Goal: Task Accomplishment & Management: Complete application form

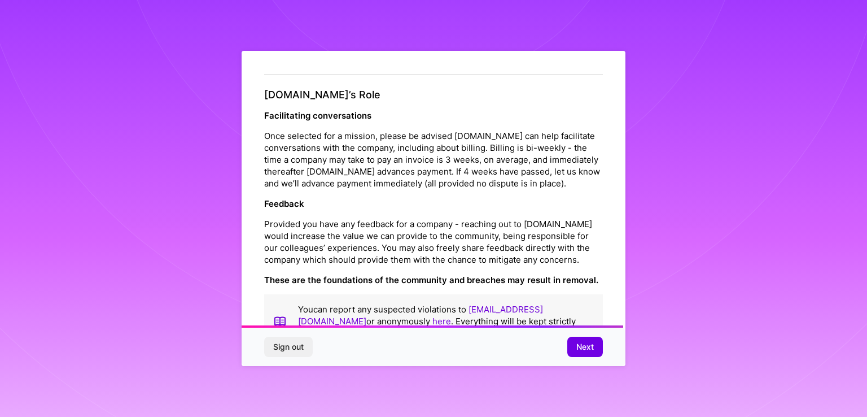
scroll to position [1285, 0]
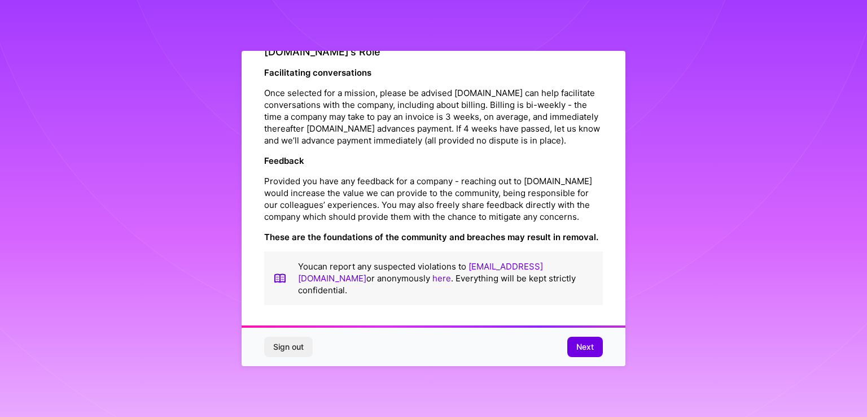
click at [589, 339] on button "Next" at bounding box center [585, 347] width 36 height 20
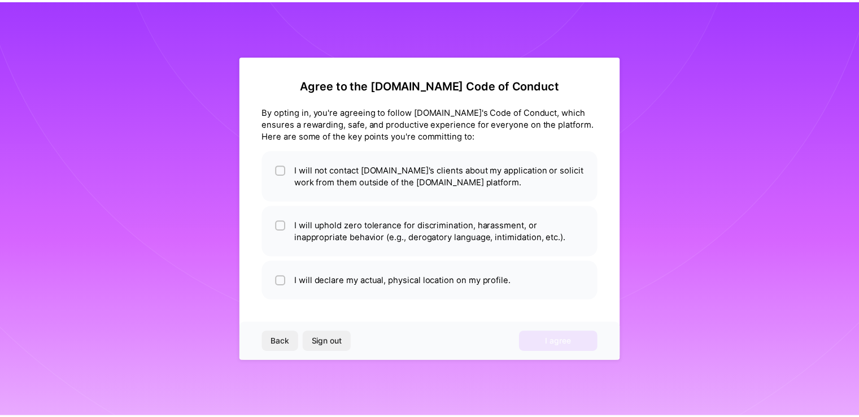
scroll to position [0, 0]
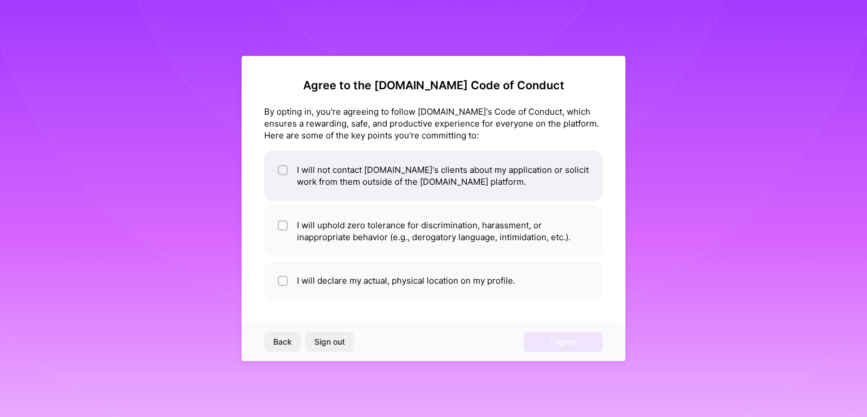
click at [315, 172] on li "I will not contact [DOMAIN_NAME]'s clients about my application or solicit work…" at bounding box center [433, 175] width 339 height 51
checkbox input "true"
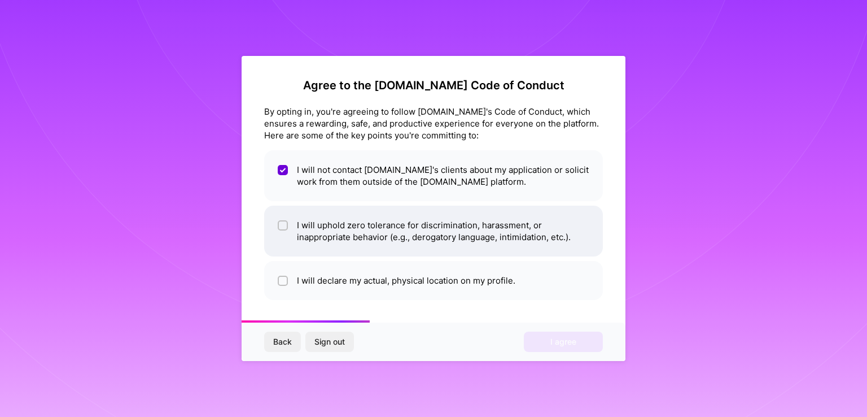
click at [346, 233] on li "I will uphold zero tolerance for discrimination, harassment, or inappropriate b…" at bounding box center [433, 231] width 339 height 51
checkbox input "true"
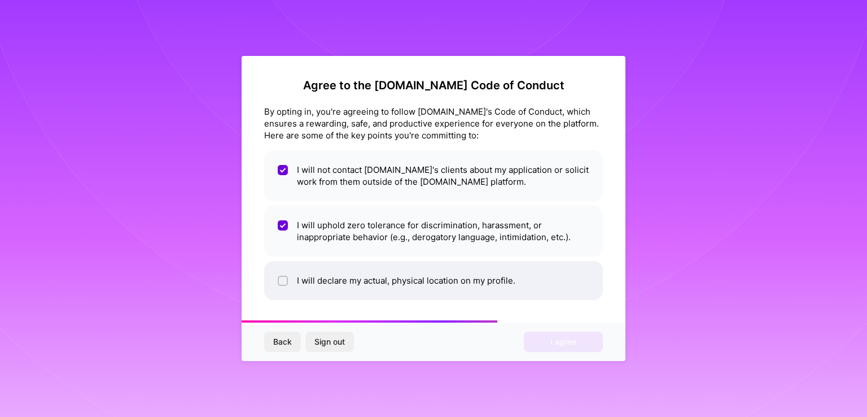
click at [337, 283] on li "I will declare my actual, physical location on my profile." at bounding box center [433, 280] width 339 height 39
checkbox input "true"
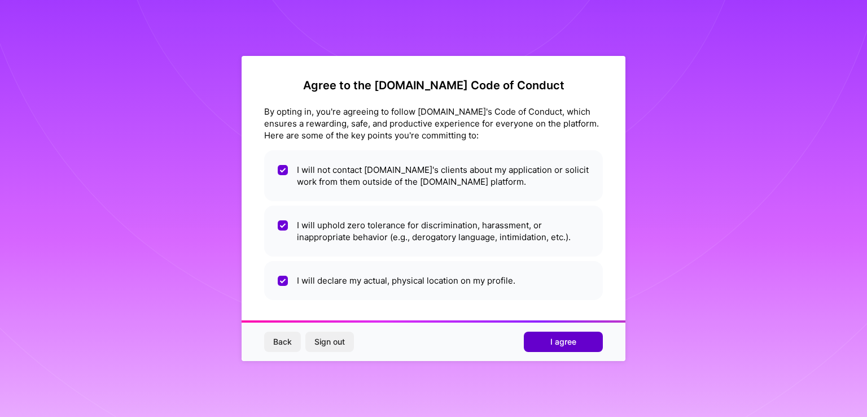
click at [594, 337] on button "I agree" at bounding box center [563, 341] width 79 height 20
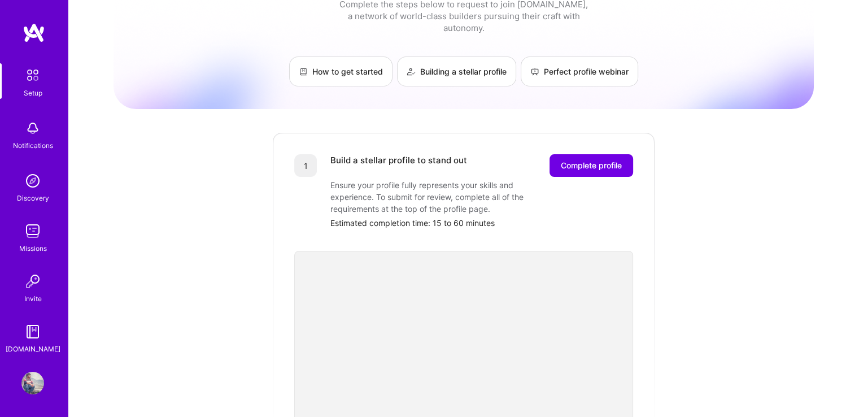
scroll to position [56, 0]
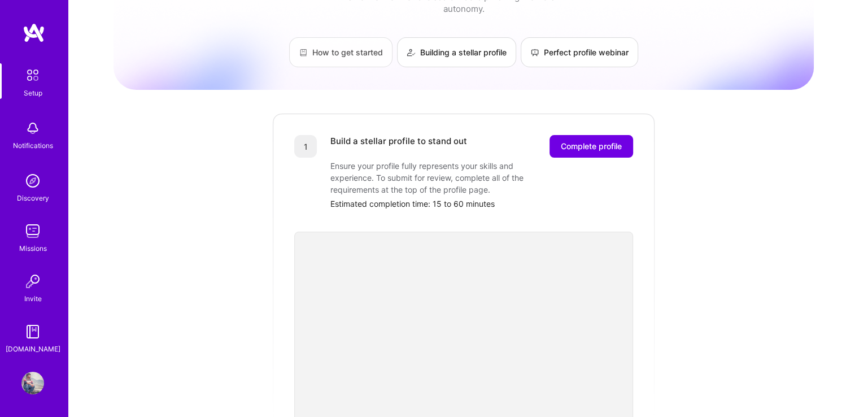
click at [332, 40] on link "How to get started" at bounding box center [340, 52] width 103 height 30
